Goal: Task Accomplishment & Management: Use online tool/utility

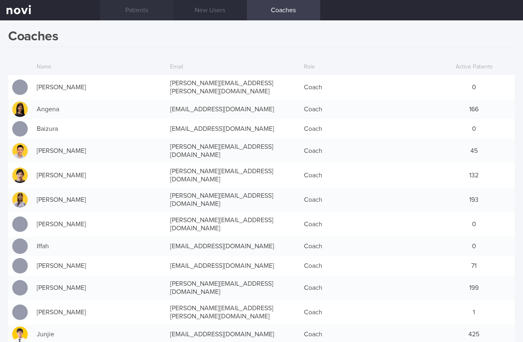
click at [117, 10] on link "Patients" at bounding box center [136, 10] width 73 height 20
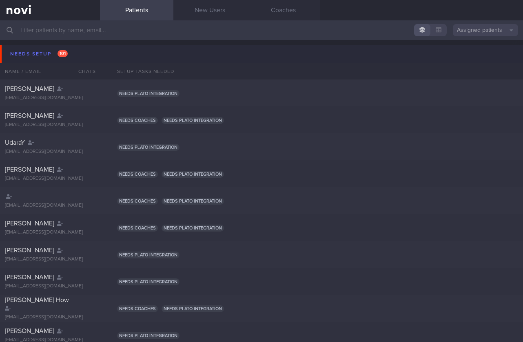
click at [76, 54] on button "Needs setup 101" at bounding box center [263, 54] width 526 height 18
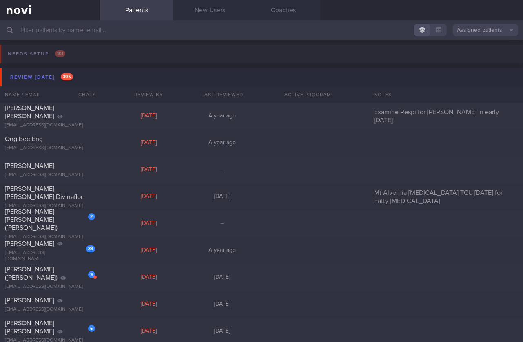
click at [86, 76] on button "Review [DATE] 395" at bounding box center [263, 77] width 526 height 18
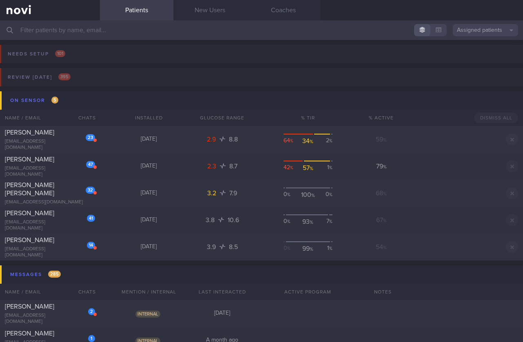
click at [77, 96] on button "On sensor 5" at bounding box center [263, 100] width 526 height 18
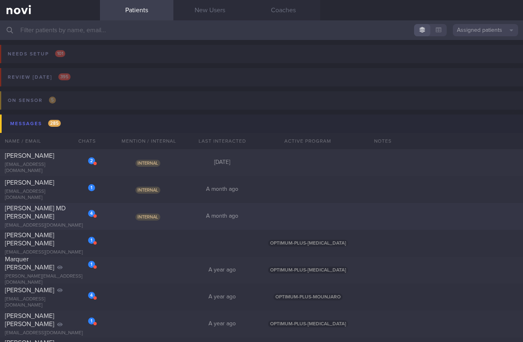
click at [178, 215] on div "Internal" at bounding box center [148, 217] width 73 height 8
select select "7"
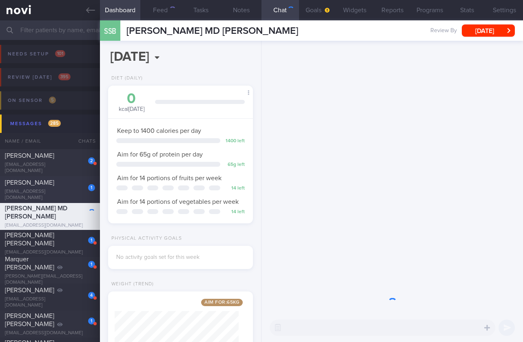
scroll to position [62, 124]
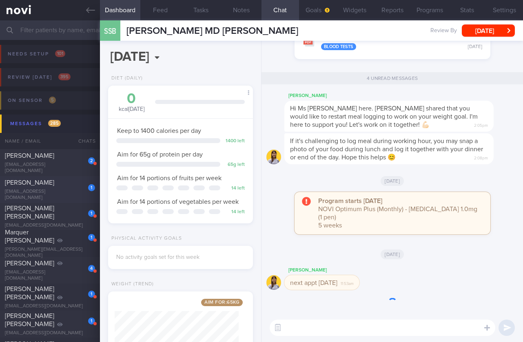
click at [75, 187] on div "[PERSON_NAME]" at bounding box center [49, 183] width 88 height 8
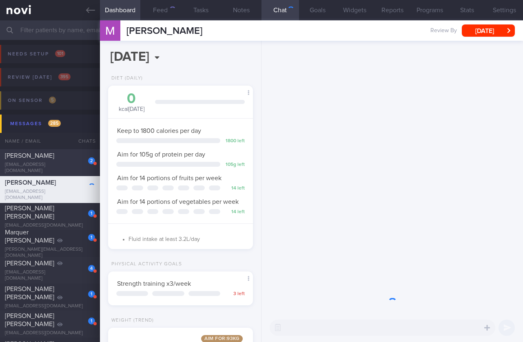
scroll to position [408105, 408055]
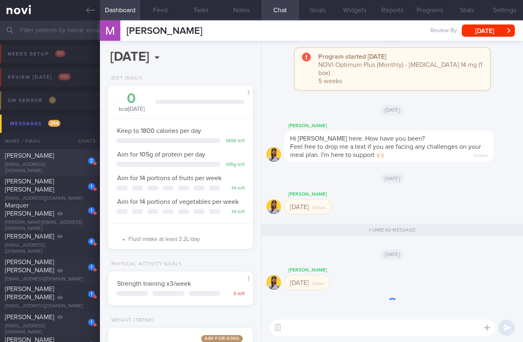
click at [78, 160] on div "2" at bounding box center [86, 158] width 18 height 13
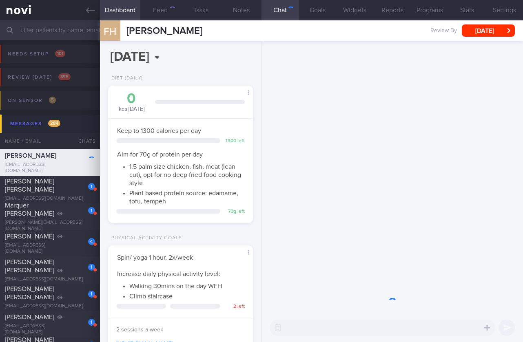
scroll to position [74, 124]
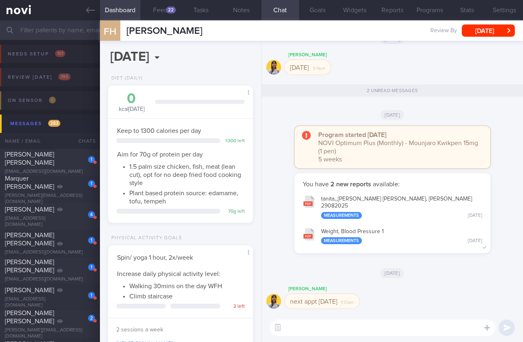
click at [65, 32] on input "text" at bounding box center [261, 30] width 523 height 20
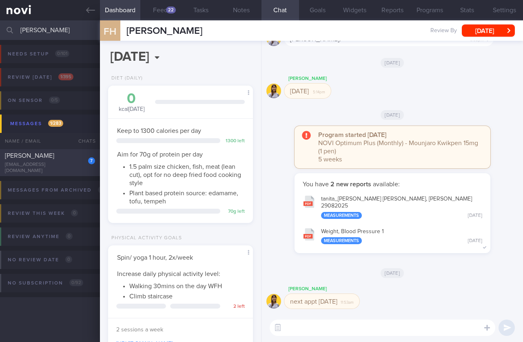
type input "[PERSON_NAME]"
click at [79, 154] on div "7 [PERSON_NAME] [EMAIL_ADDRESS][DOMAIN_NAME] [DATE] OPTIMUM-PLUS-[MEDICAL_DATA]" at bounding box center [261, 162] width 523 height 27
select select "8"
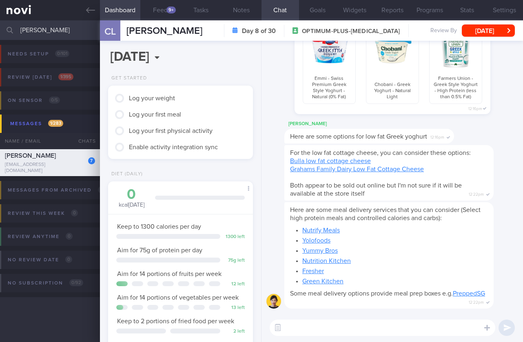
scroll to position [279, 0]
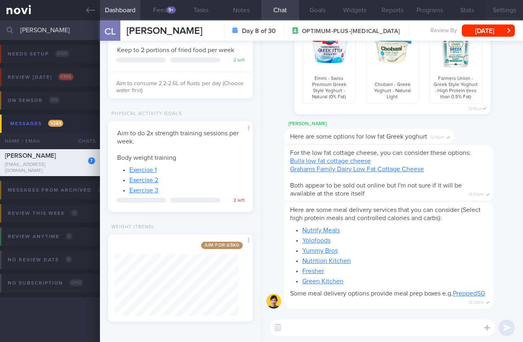
click at [514, 10] on button "Settings" at bounding box center [505, 10] width 38 height 20
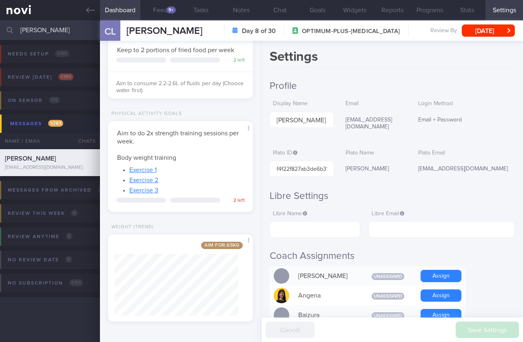
scroll to position [55, 0]
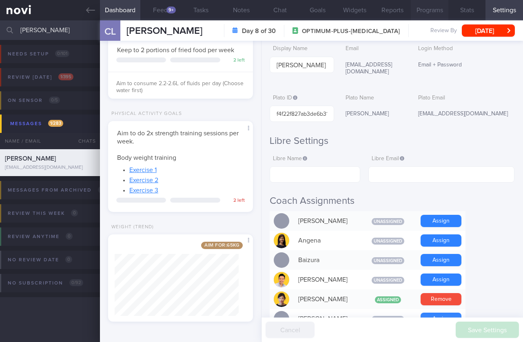
click at [418, 11] on button "Programs" at bounding box center [430, 10] width 38 height 20
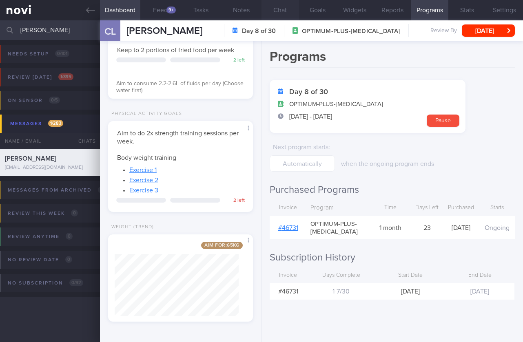
click at [289, 6] on button "Chat" at bounding box center [281, 10] width 38 height 20
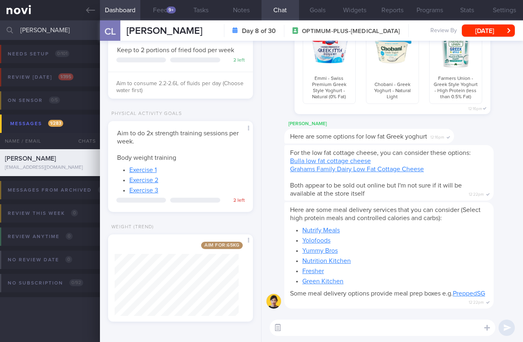
click at [275, 326] on button "button" at bounding box center [278, 328] width 15 height 15
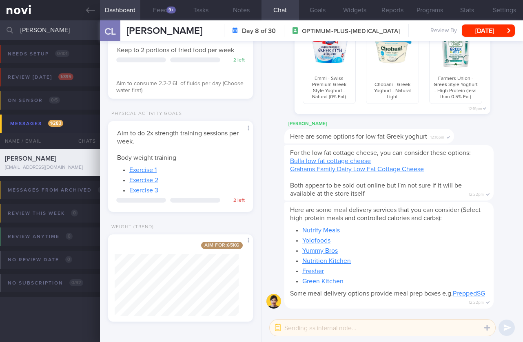
click at [304, 327] on textarea at bounding box center [383, 328] width 226 height 16
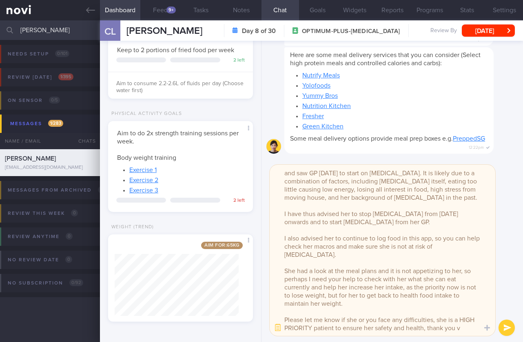
scroll to position [16, 0]
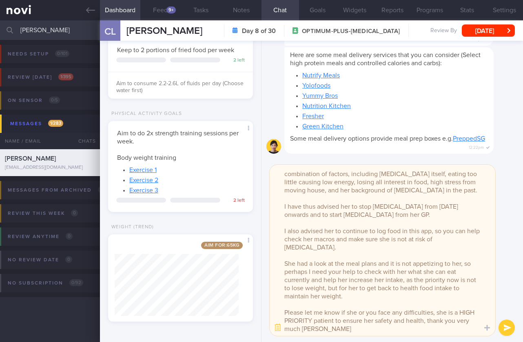
type textarea "@Charlotte [PERSON_NAME] is experiencing depressive symptoms and saw GP [DATE] …"
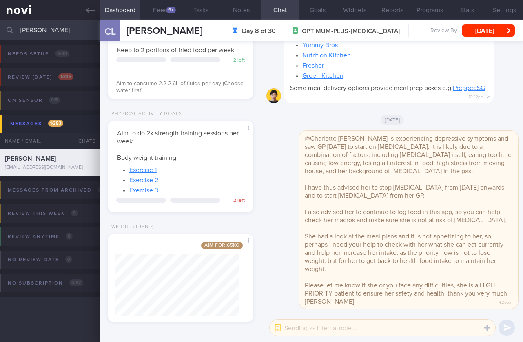
scroll to position [0, 0]
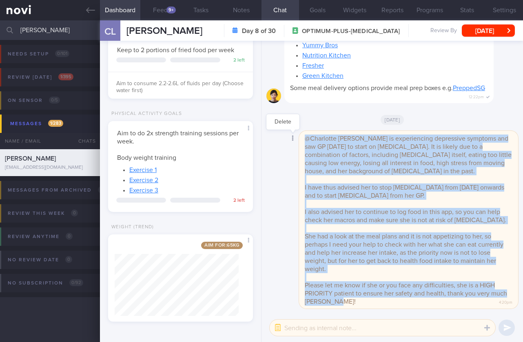
drag, startPoint x: 363, startPoint y: 304, endPoint x: 293, endPoint y: 136, distance: 182.6
click at [293, 136] on div "Delete @Charlotte [PERSON_NAME] is experiencing depressive symptoms and saw GP …" at bounding box center [393, 220] width 252 height 178
copy span "@Charlotte [PERSON_NAME] is experiencing depressive symptoms and saw GP [DATE] …"
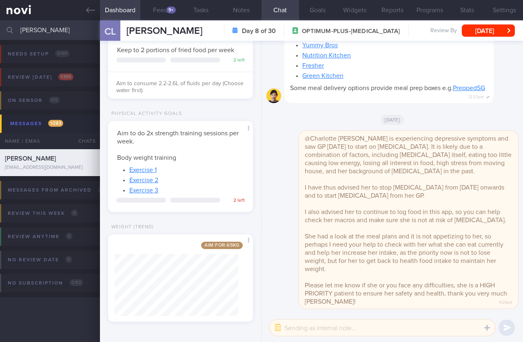
click at [514, 100] on div "Delete @Charlotte [PERSON_NAME] is experiencing depressive symptoms and saw GP …" at bounding box center [393, 177] width 262 height 273
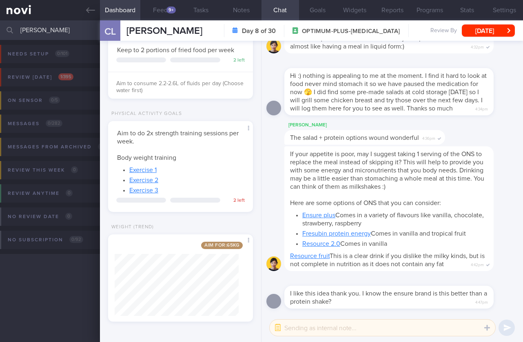
drag, startPoint x: 49, startPoint y: 26, endPoint x: 19, endPoint y: 25, distance: 29.4
click at [18, 24] on div "[PERSON_NAME] Assigned patients Assigned patients All active patients Archived …" at bounding box center [261, 30] width 523 height 20
drag, startPoint x: 52, startPoint y: 34, endPoint x: 20, endPoint y: 31, distance: 32.9
click at [20, 31] on input "[PERSON_NAME]" at bounding box center [261, 30] width 523 height 20
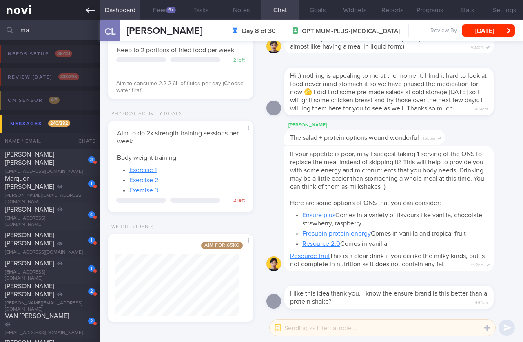
type input "m"
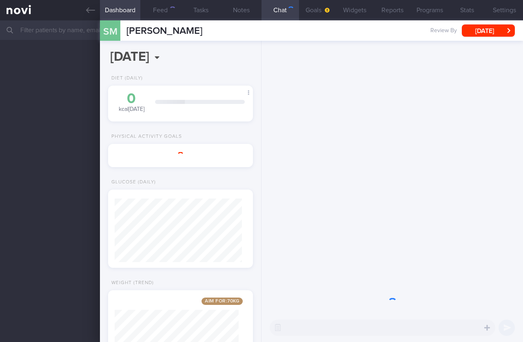
select select "9"
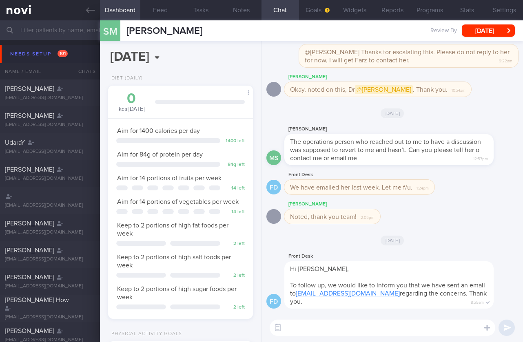
scroll to position [74, 124]
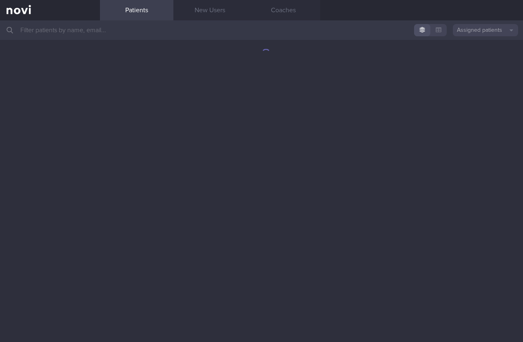
click at [465, 27] on button "Assigned patients" at bounding box center [485, 30] width 65 height 12
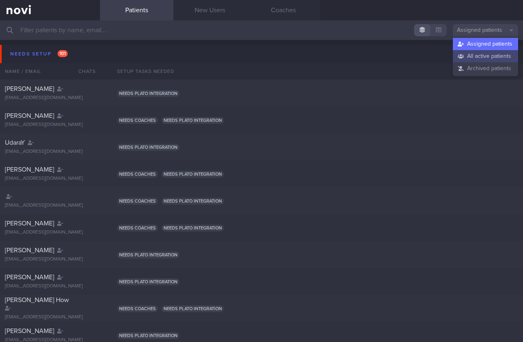
click at [473, 51] on button "All active patients" at bounding box center [485, 56] width 65 height 12
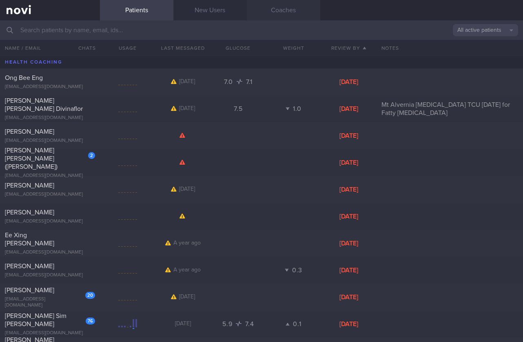
click at [309, 13] on link "Coaches" at bounding box center [283, 10] width 73 height 20
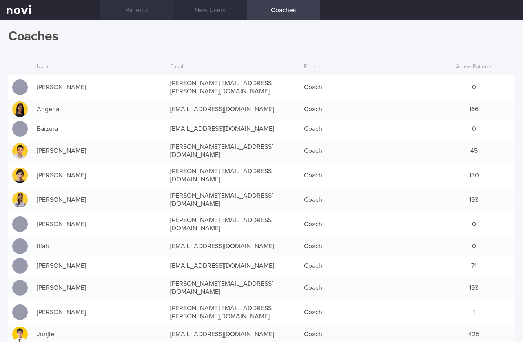
click at [162, 3] on link "Patients" at bounding box center [136, 10] width 73 height 20
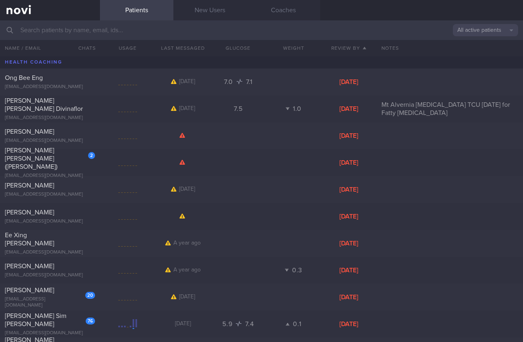
click at [485, 41] on div "Notes" at bounding box center [450, 48] width 147 height 16
click at [486, 38] on input "text" at bounding box center [261, 30] width 523 height 20
click at [480, 36] on button "All active patients" at bounding box center [485, 30] width 65 height 12
click at [472, 48] on button "Assigned patients" at bounding box center [485, 44] width 65 height 12
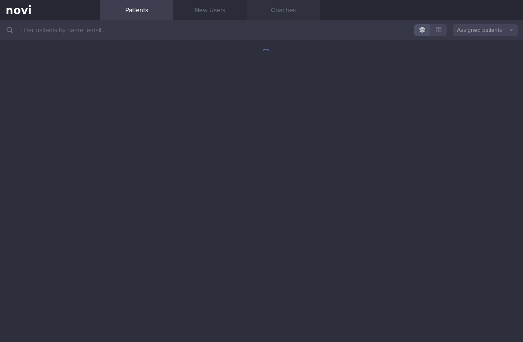
click at [296, 5] on link "Coaches" at bounding box center [283, 10] width 73 height 20
